Goal: Check status

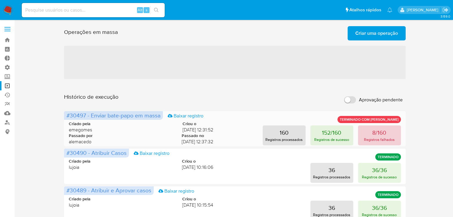
click at [390, 137] on p "Registros falhados" at bounding box center [379, 140] width 31 height 6
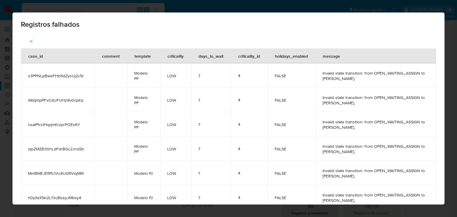
click at [31, 40] on icon "button" at bounding box center [31, 41] width 5 height 5
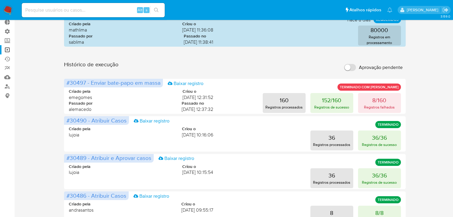
scroll to position [31, 0]
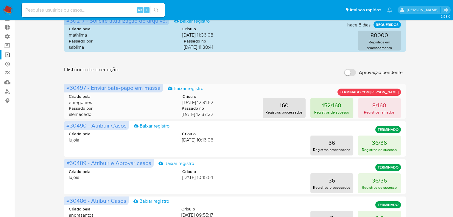
click at [314, 111] on p "Registros de sucesso" at bounding box center [331, 112] width 35 height 6
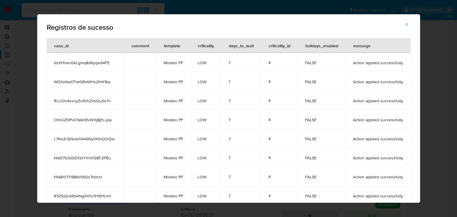
click at [408, 23] on icon "button" at bounding box center [406, 24] width 5 height 5
